Goal: Information Seeking & Learning: Learn about a topic

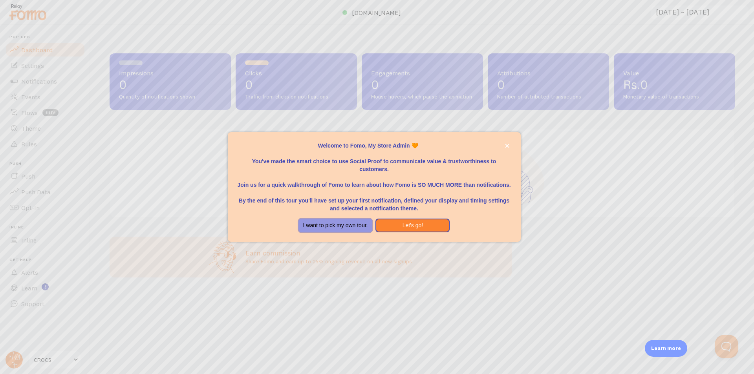
click at [356, 230] on button "I want to pick my own tour." at bounding box center [336, 226] width 74 height 14
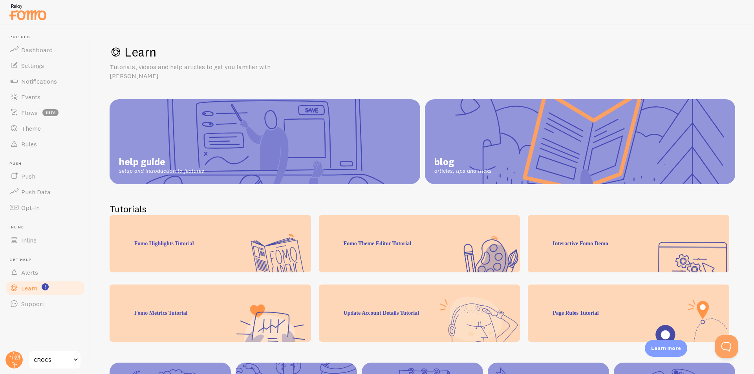
click at [706, 53] on h1 "Learn" at bounding box center [423, 52] width 626 height 16
